Goal: Communication & Community: Answer question/provide support

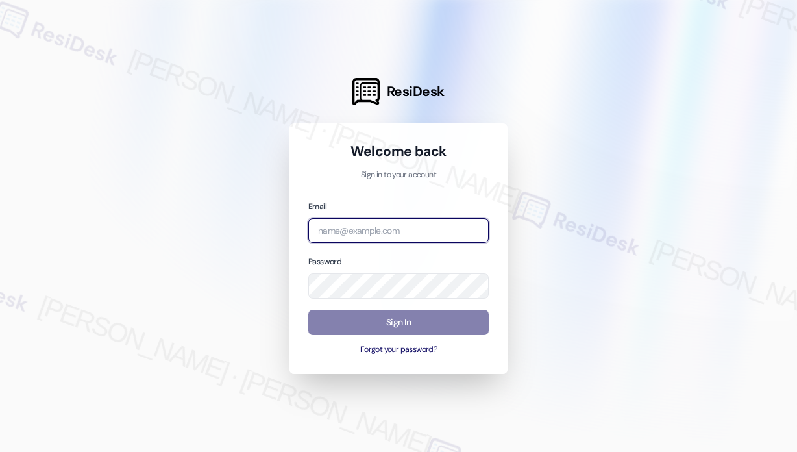
click at [369, 241] on input "email" at bounding box center [398, 230] width 180 height 25
type input "automated-surveys-kane_realty-[PERSON_NAME].roles@kane_[DOMAIN_NAME]"
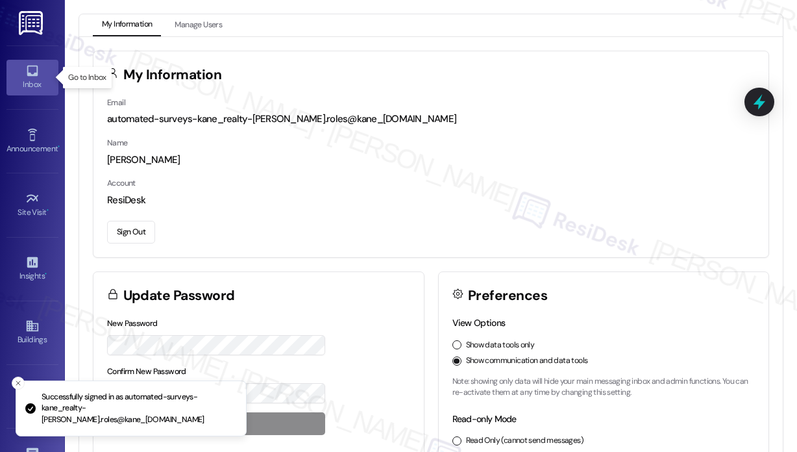
click at [35, 69] on icon at bounding box center [32, 71] width 14 height 14
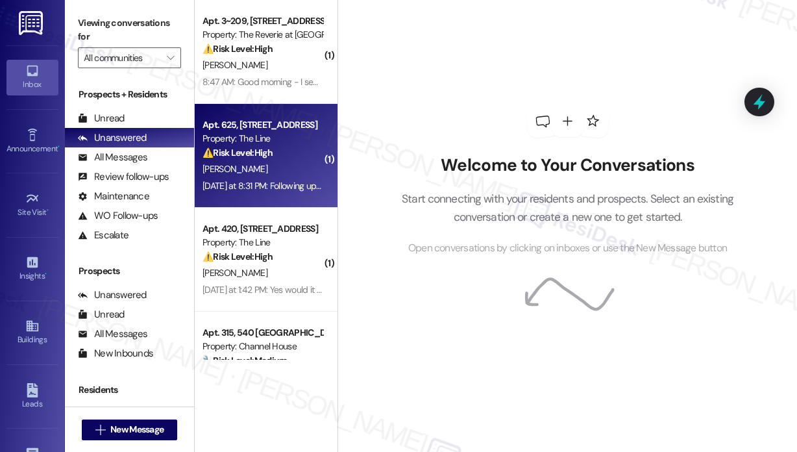
drag, startPoint x: 35, startPoint y: 69, endPoint x: 279, endPoint y: 167, distance: 263.1
click at [279, 167] on div "[PERSON_NAME]" at bounding box center [262, 169] width 123 height 16
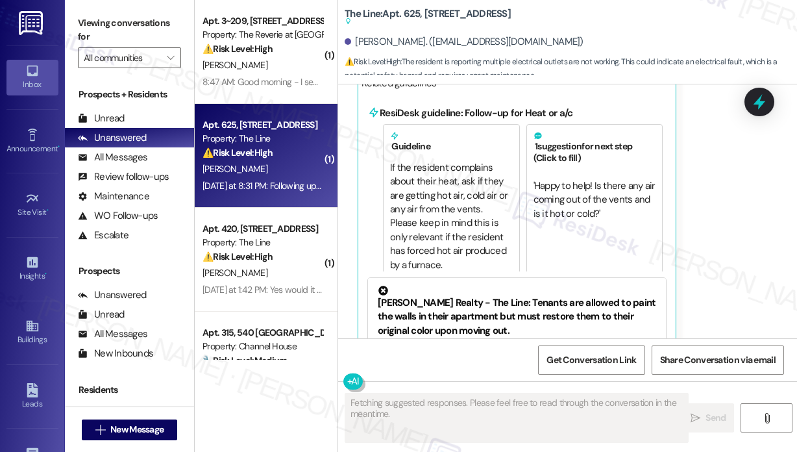
scroll to position [14564, 0]
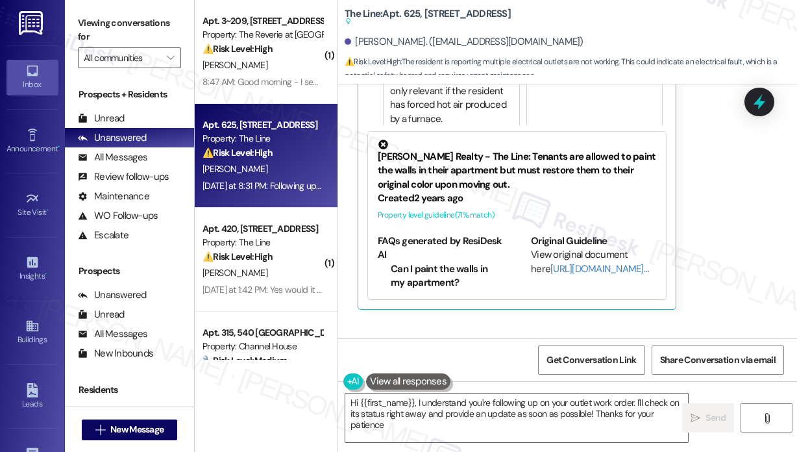
type textarea "Hi {{first_name}}, I understand you're following up on your outlet work order. …"
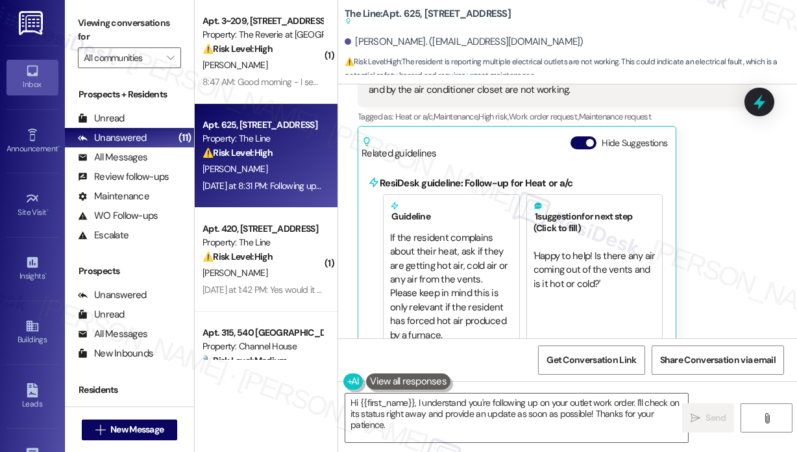
scroll to position [14244, 0]
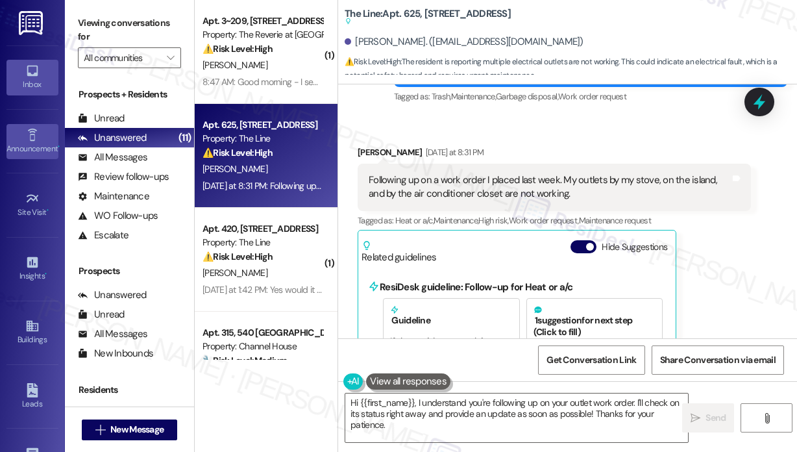
click at [25, 138] on icon at bounding box center [32, 135] width 14 height 14
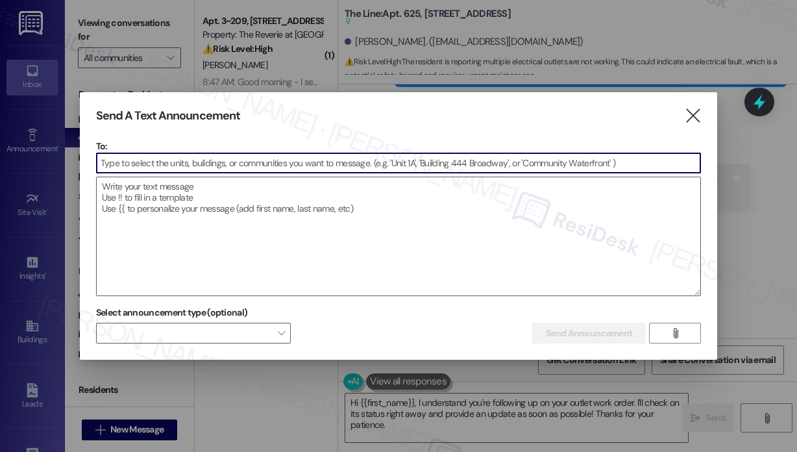
click at [130, 161] on input at bounding box center [399, 162] width 604 height 19
type input "vue"
click at [696, 119] on icon "" at bounding box center [693, 116] width 18 height 14
